Goal: Manage account settings

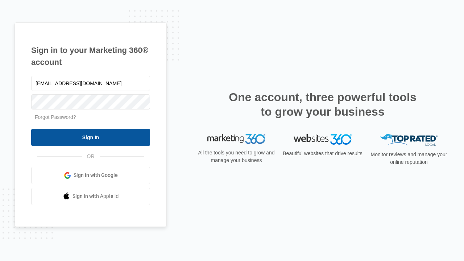
click at [91, 137] on input "Sign In" at bounding box center [90, 137] width 119 height 17
